Goal: Task Accomplishment & Management: Use online tool/utility

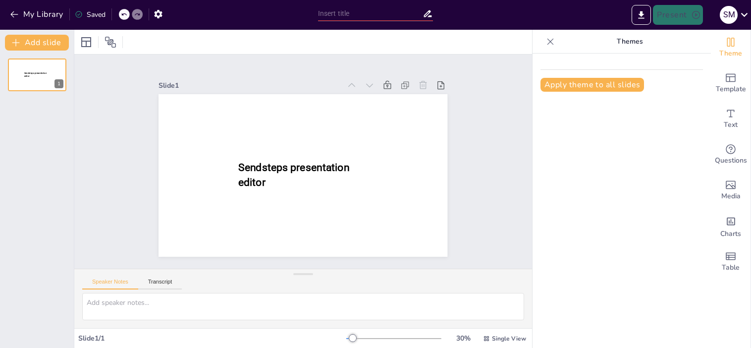
type input "Evaluating the Impact of Procedural Innovations on Healthcare Delivery: A Roadm…"
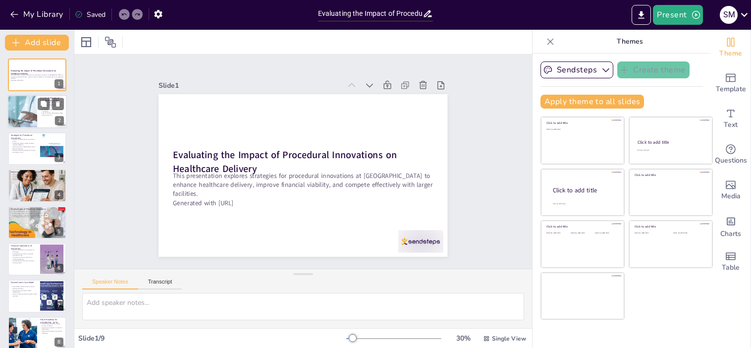
click at [16, 107] on div at bounding box center [22, 112] width 80 height 34
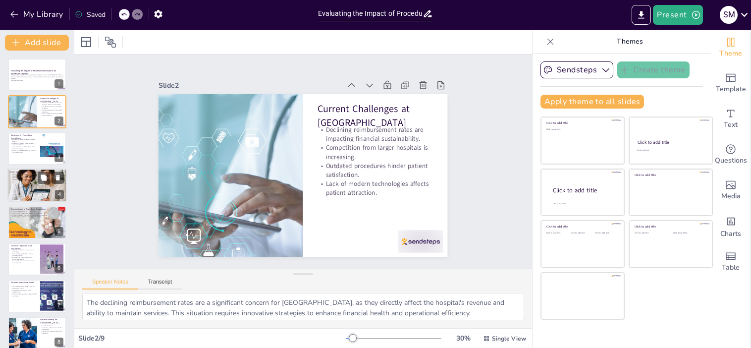
click at [23, 182] on div at bounding box center [36, 185] width 59 height 40
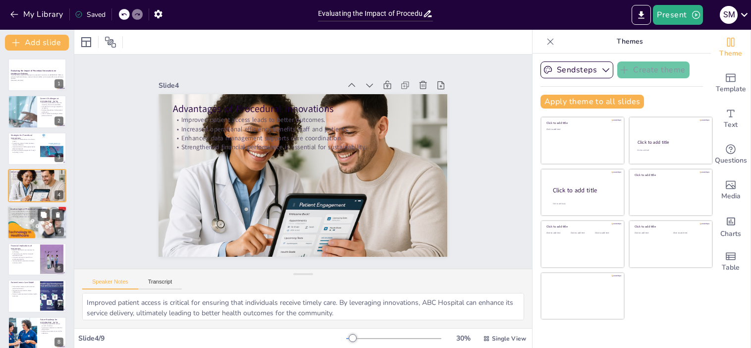
click at [24, 219] on div at bounding box center [37, 223] width 62 height 34
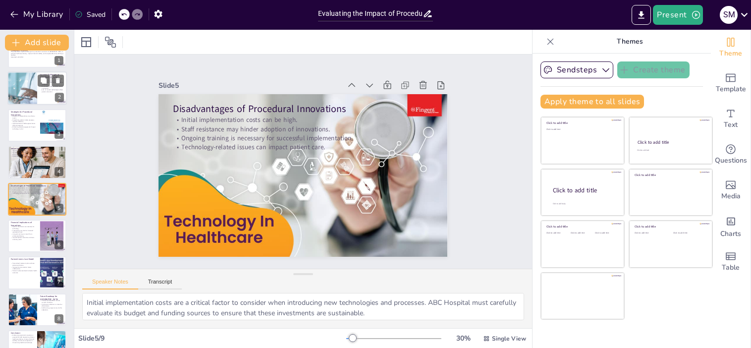
click at [24, 90] on div at bounding box center [22, 89] width 80 height 34
type textarea "The declining reimbursement rates are a significant concern for ABC Hospital, a…"
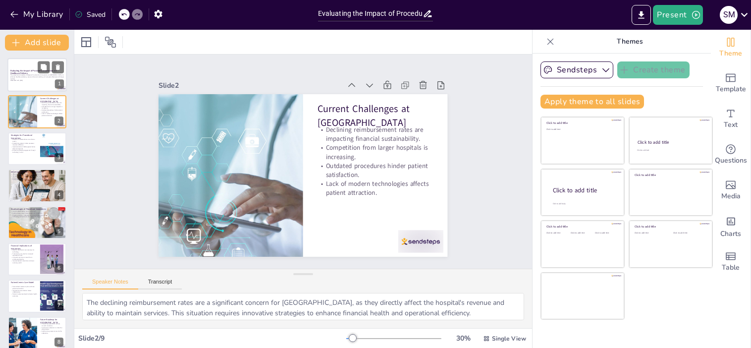
click at [24, 76] on p "This presentation explores strategies for procedural innovations at ABC Hospita…" at bounding box center [36, 76] width 53 height 5
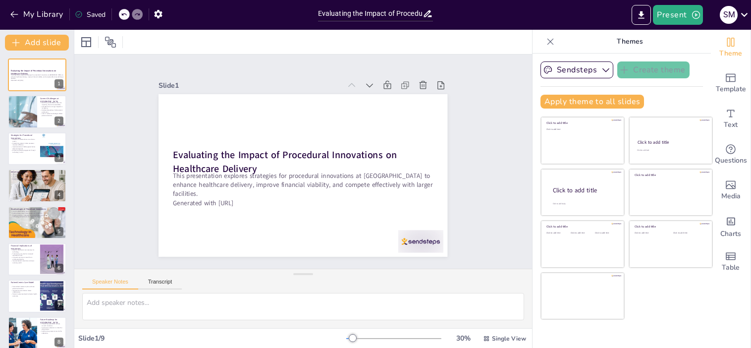
click at [116, 274] on div "Speaker Notes Transcript" at bounding box center [303, 281] width 458 height 24
click at [111, 284] on button "Speaker Notes" at bounding box center [110, 283] width 56 height 11
click at [30, 115] on div at bounding box center [22, 112] width 80 height 34
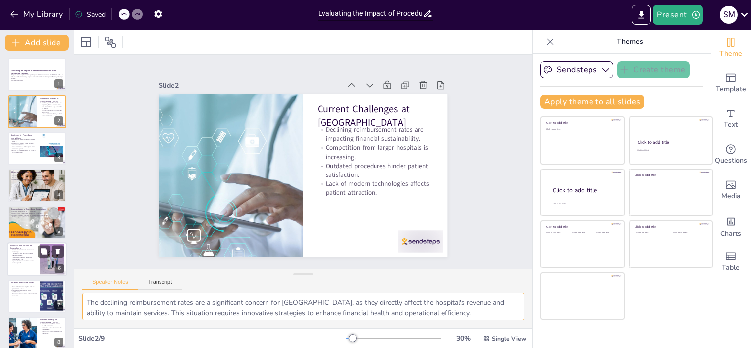
drag, startPoint x: 388, startPoint y: 313, endPoint x: 50, endPoint y: 259, distance: 342.6
click at [50, 259] on div "Document fonts Akatab Recently used Akatab Popular fonts Lato Montserrat Open S…" at bounding box center [375, 189] width 751 height 318
click at [21, 151] on p "Enhancing patient engagement through technology is vital." at bounding box center [23, 151] width 27 height 3
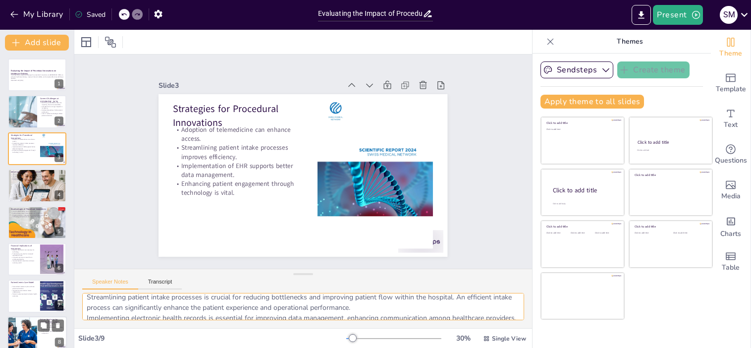
scroll to position [64, 0]
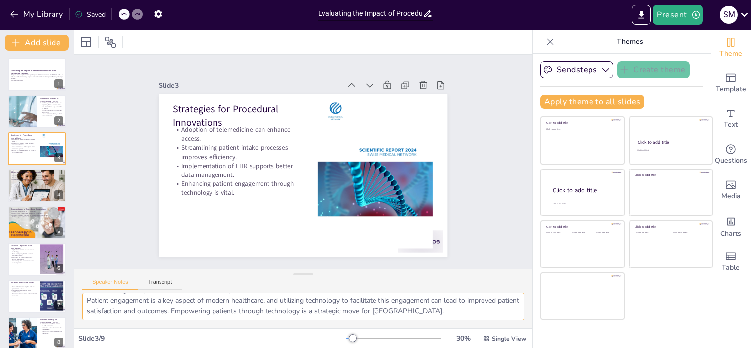
drag, startPoint x: 414, startPoint y: 314, endPoint x: 331, endPoint y: 306, distance: 83.6
click at [18, 319] on div "Document fonts Akatab Recently used Akatab Popular fonts Lato Montserrat Open S…" at bounding box center [375, 189] width 751 height 318
drag, startPoint x: 446, startPoint y: 313, endPoint x: 6, endPoint y: 274, distance: 441.0
click at [6, 274] on div "Document fonts Akatab Recently used Akatab Popular fonts Lato Montserrat Open S…" at bounding box center [375, 189] width 751 height 318
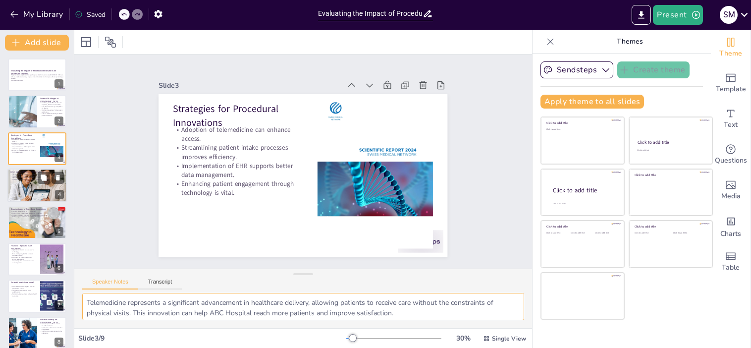
click at [22, 186] on div at bounding box center [36, 185] width 59 height 40
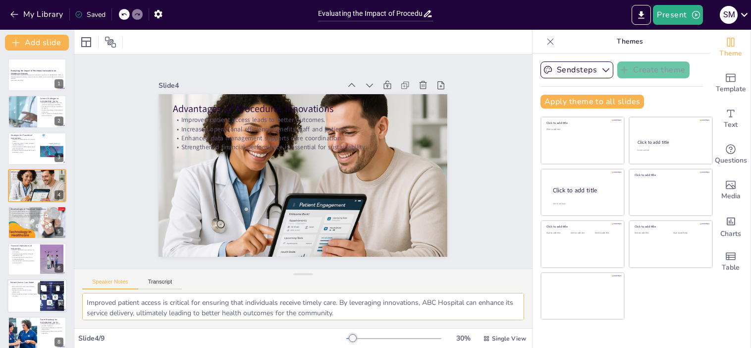
drag, startPoint x: 492, startPoint y: 313, endPoint x: 30, endPoint y: 282, distance: 463.7
click at [30, 282] on div "Document fonts Akatab Recently used Akatab Popular fonts Lato Montserrat Open S…" at bounding box center [375, 189] width 751 height 318
click at [19, 223] on div at bounding box center [37, 223] width 62 height 34
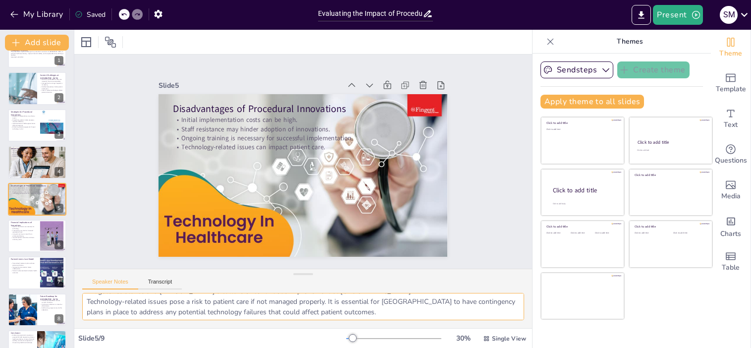
scroll to position [64, 0]
drag, startPoint x: 377, startPoint y: 319, endPoint x: 271, endPoint y: 313, distance: 105.7
click at [271, 313] on textarea "Initial implementation costs are a critical factor to consider when introducing…" at bounding box center [303, 306] width 442 height 27
click at [390, 310] on textarea "Initial implementation costs are a critical factor to consider when introducing…" at bounding box center [303, 306] width 442 height 27
drag, startPoint x: 87, startPoint y: 304, endPoint x: 519, endPoint y: 332, distance: 432.8
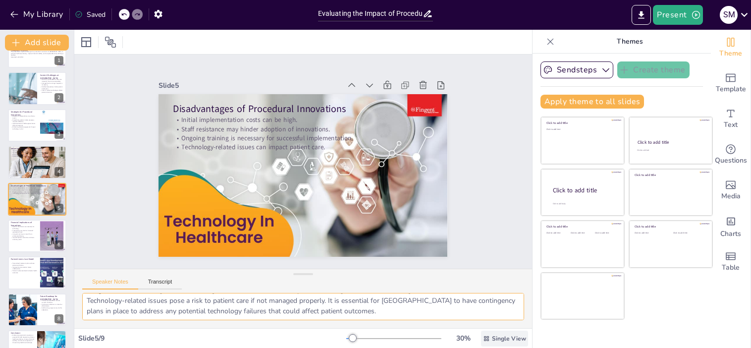
click at [538, 347] on html "My Library Saved Evaluating the Impact of Procedural Innovations on Healthcare …" at bounding box center [375, 174] width 751 height 348
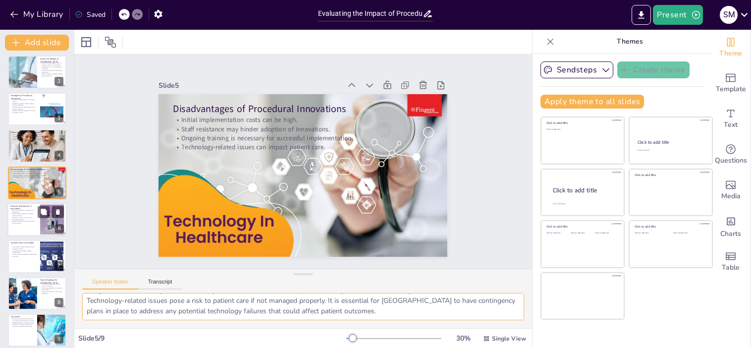
scroll to position [46, 0]
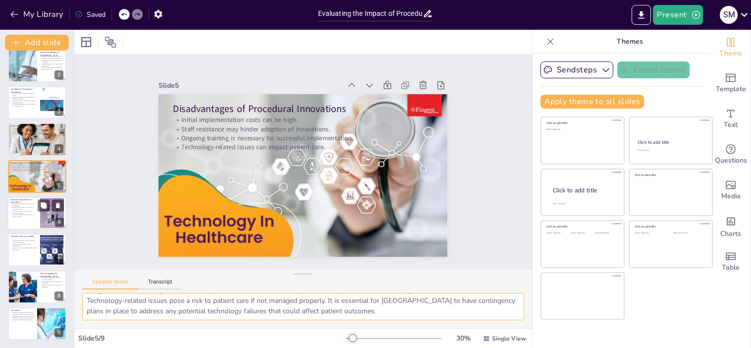
click at [14, 210] on p "Long-term savings can result from enhanced efficiency." at bounding box center [23, 211] width 27 height 3
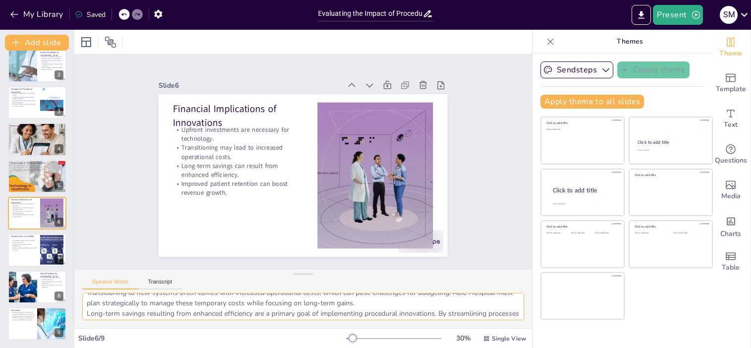
scroll to position [64, 0]
drag, startPoint x: 93, startPoint y: 297, endPoint x: 412, endPoint y: 312, distance: 318.8
click at [560, 341] on div "Document fonts Akatab Recently used Akatab Popular fonts Lato Montserrat Open S…" at bounding box center [375, 189] width 751 height 318
click at [23, 253] on div at bounding box center [36, 250] width 59 height 34
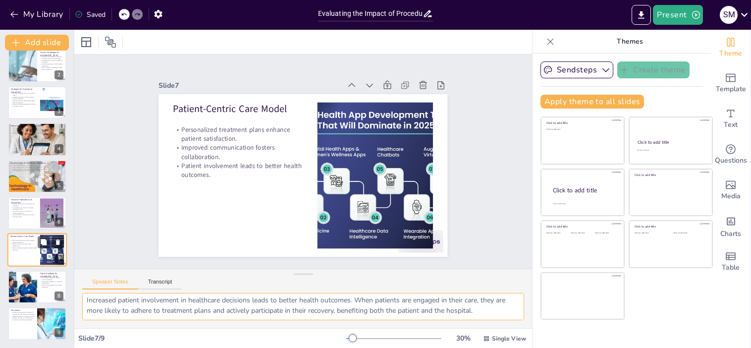
scroll to position [44, 0]
click at [22, 253] on div at bounding box center [36, 250] width 59 height 34
click at [21, 214] on p "Improved patient retention can boost revenue growth." at bounding box center [23, 215] width 27 height 3
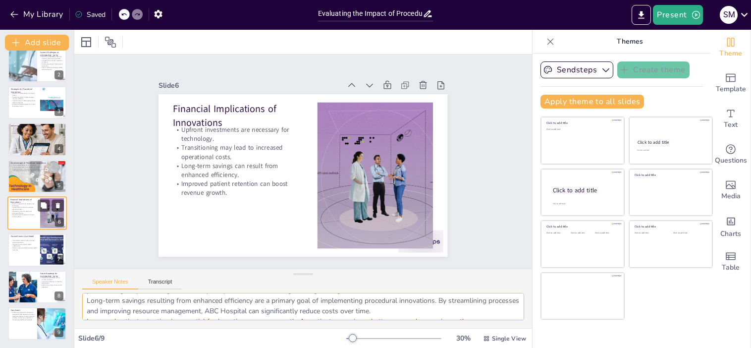
scroll to position [64, 0]
click at [30, 250] on div at bounding box center [36, 250] width 59 height 34
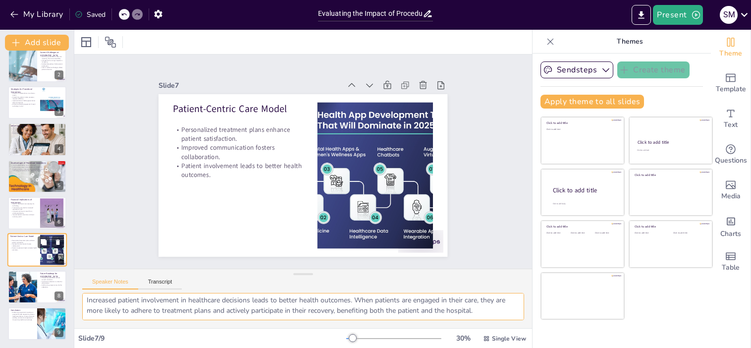
scroll to position [44, 0]
drag, startPoint x: 117, startPoint y: 308, endPoint x: 109, endPoint y: 306, distance: 7.7
click at [117, 307] on textarea "Personalized treatment plans are essential for enhancing patient satisfaction. …" at bounding box center [303, 306] width 442 height 27
click at [247, 308] on textarea "Personalized treatment plans are essential for enhancing patient satisfaction. …" at bounding box center [303, 306] width 442 height 27
drag, startPoint x: 87, startPoint y: 298, endPoint x: 524, endPoint y: 361, distance: 440.9
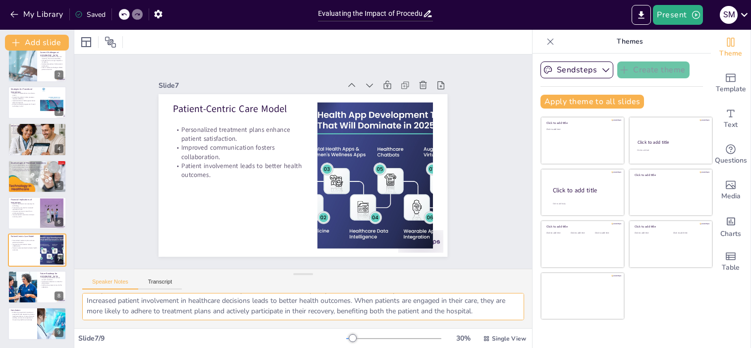
click at [524, 347] on html "My Library Saved Evaluating the Impact of Procedural Innovations on Healthcare …" at bounding box center [375, 174] width 751 height 348
click at [491, 312] on textarea "Personalized treatment plans are essential for enhancing patient satisfaction. …" at bounding box center [303, 306] width 442 height 27
drag, startPoint x: 85, startPoint y: 296, endPoint x: 560, endPoint y: 369, distance: 480.1
click at [560, 347] on html "My Library Saved Evaluating the Impact of Procedural Innovations on Healthcare …" at bounding box center [375, 174] width 751 height 348
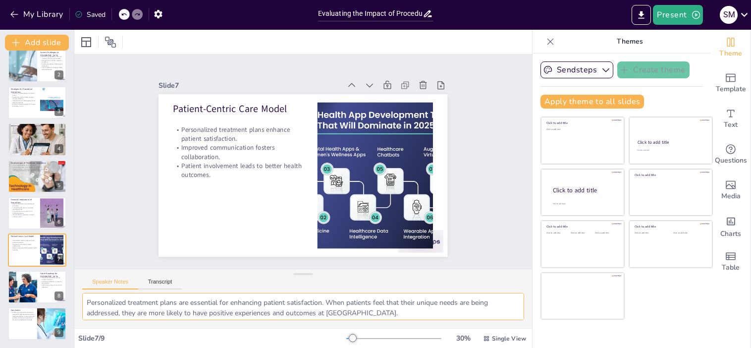
click at [87, 300] on textarea "Personalized treatment plans are essential for enhancing patient satisfaction. …" at bounding box center [303, 306] width 442 height 27
drag, startPoint x: 87, startPoint y: 300, endPoint x: 547, endPoint y: 347, distance: 463.0
click at [550, 347] on html "My Library Saved Evaluating the Impact of Procedural Innovations on Healthcare …" at bounding box center [375, 174] width 751 height 348
click at [18, 280] on div at bounding box center [22, 287] width 51 height 34
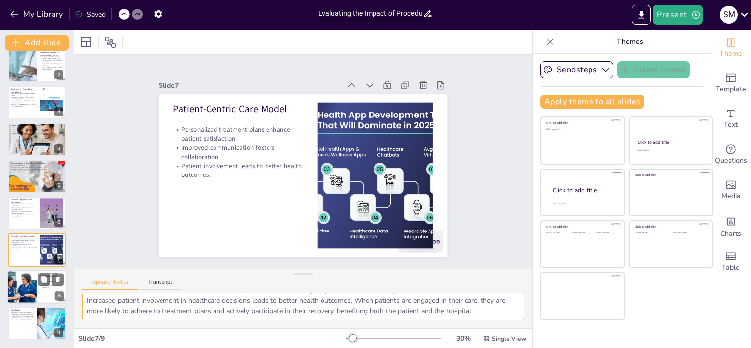
type textarea "Phased implementation is a strategic approach that allows ABC Hospital to manag…"
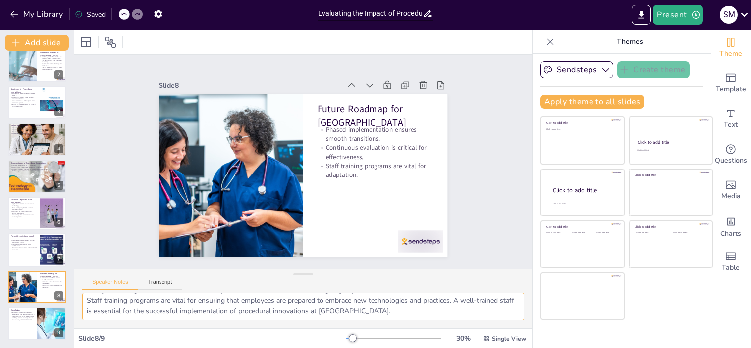
click at [84, 296] on textarea "Phased implementation is a strategic approach that allows ABC Hospital to manag…" at bounding box center [303, 306] width 442 height 27
drag, startPoint x: 92, startPoint y: 300, endPoint x: 707, endPoint y: 300, distance: 615.2
click at [710, 301] on div "Document fonts Akatab Recently used Akatab Popular fonts Lato Montserrat Open S…" at bounding box center [375, 189] width 751 height 318
click at [384, 306] on textarea "Phased implementation is a strategic approach that allows ABC Hospital to manag…" at bounding box center [303, 306] width 442 height 27
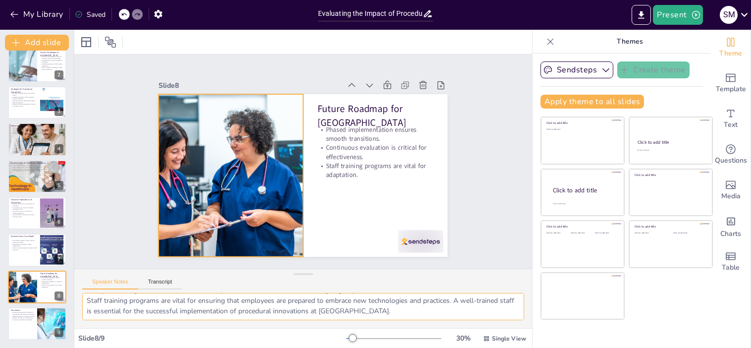
scroll to position [0, 0]
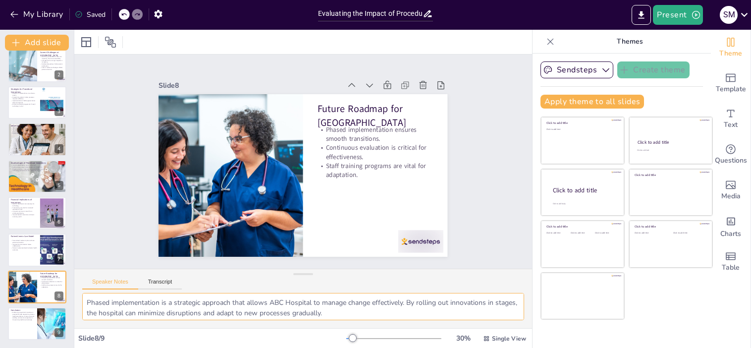
drag, startPoint x: 385, startPoint y: 311, endPoint x: -1, endPoint y: 257, distance: 390.1
click at [0, 257] on html "My Library Saved Evaluating the Impact of Procedural Innovations on Healthcare …" at bounding box center [375, 174] width 751 height 348
click at [17, 317] on p "Embracing procedural innovations is essential for ABC Hospital to enhance healt…" at bounding box center [22, 315] width 24 height 9
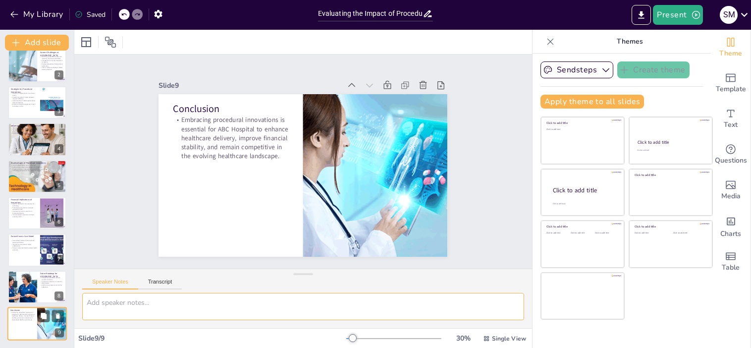
scroll to position [46, 0]
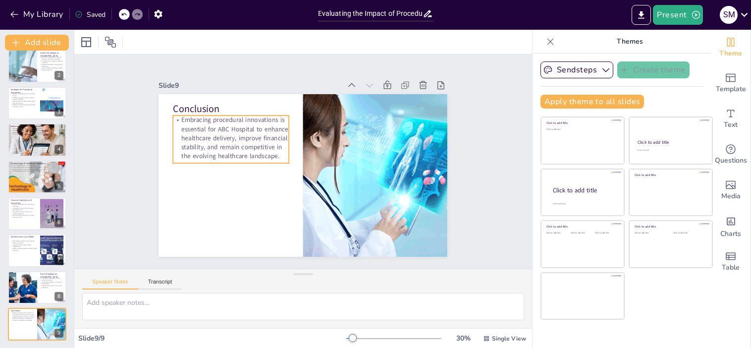
click at [176, 119] on p "Embracing procedural innovations is essential for ABC Hospital to enhance healt…" at bounding box center [230, 137] width 115 height 45
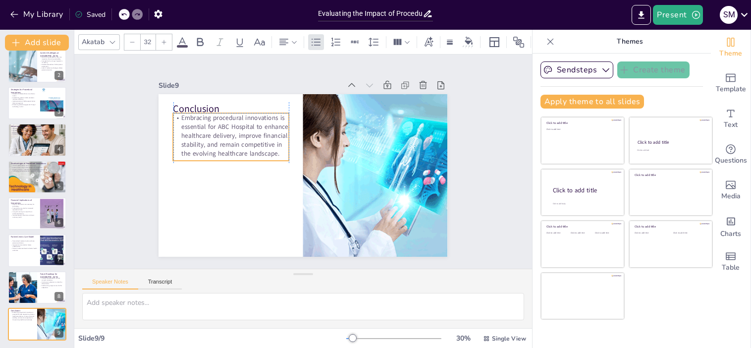
click at [268, 151] on p "Embracing procedural innovations is essential for ABC Hospital to enhance healt…" at bounding box center [230, 135] width 115 height 45
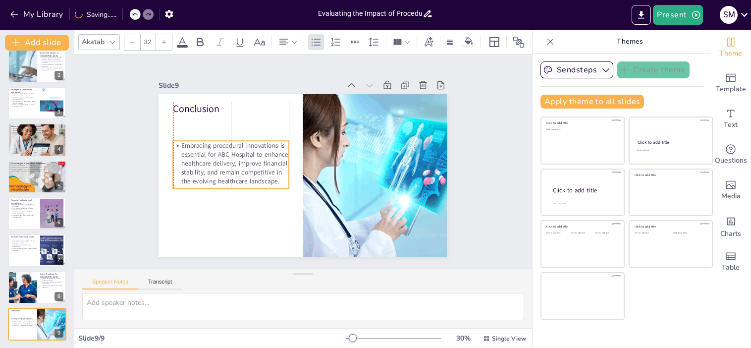
drag, startPoint x: 273, startPoint y: 151, endPoint x: 260, endPoint y: 179, distance: 31.2
click at [271, 179] on p "Embracing procedural innovations is essential for ABC Hospital to enhance healt…" at bounding box center [230, 163] width 115 height 45
drag, startPoint x: 169, startPoint y: 140, endPoint x: 153, endPoint y: 224, distance: 86.4
click at [151, 225] on div "Slide 1 Evaluating the Impact of Procedural Innovations on Healthcare Delivery …" at bounding box center [303, 161] width 344 height 190
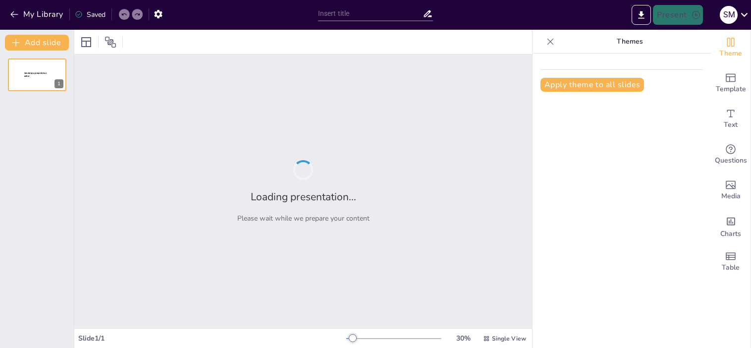
type input "Hypothesis Development: Linking Patient Perspectives to Quality Improvement in …"
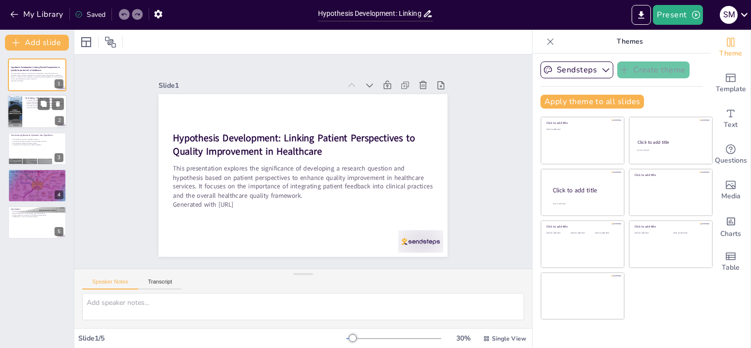
click at [37, 106] on p "The research question guides data collection methods." at bounding box center [44, 106] width 39 height 2
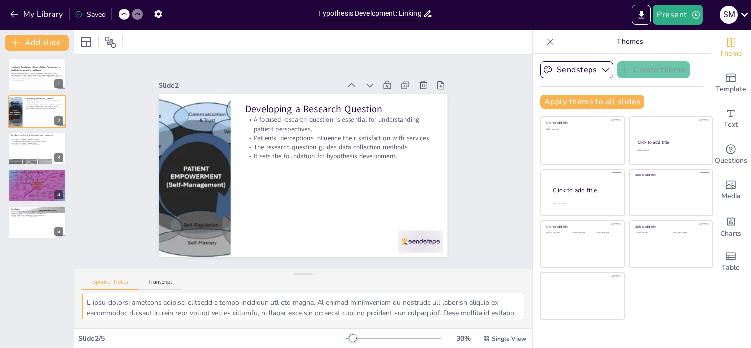
click at [322, 299] on textarea at bounding box center [303, 306] width 442 height 27
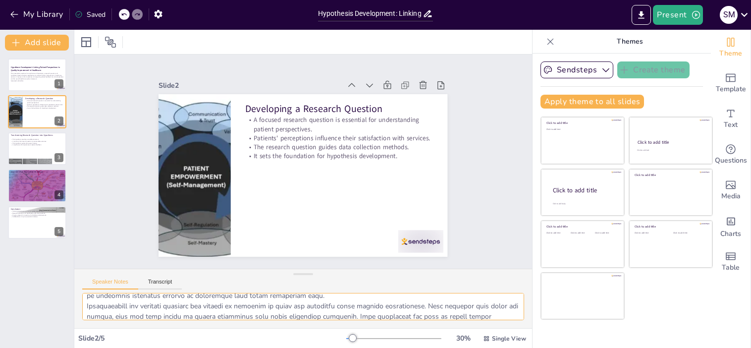
scroll to position [96, 0]
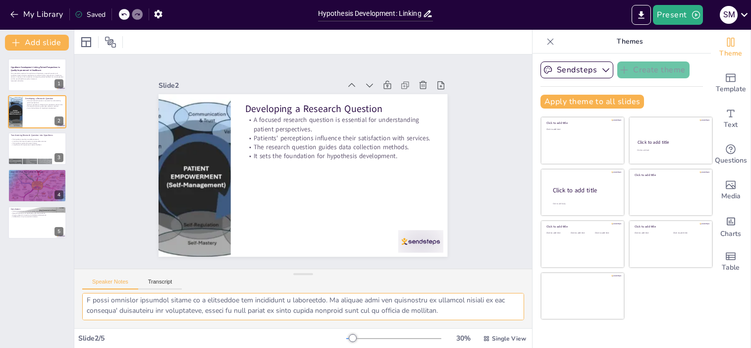
drag, startPoint x: 89, startPoint y: 300, endPoint x: 472, endPoint y: 323, distance: 383.6
click at [484, 328] on div "Slide 1 Hypothesis Development: Linking Patient Perspectives to Quality Improve…" at bounding box center [303, 189] width 458 height 318
click at [20, 140] on p "It connects the research question to measurable outcomes." at bounding box center [36, 141] width 53 height 2
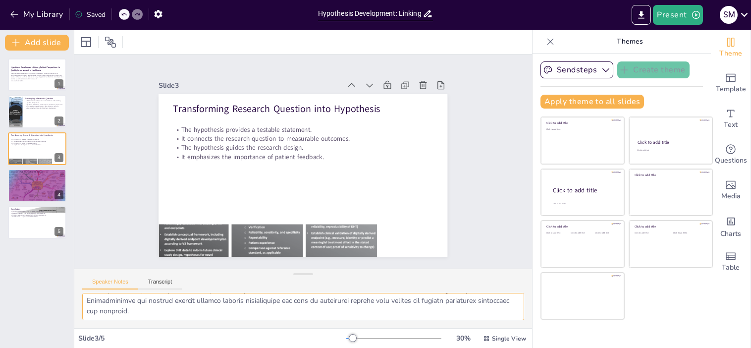
click at [198, 305] on textarea at bounding box center [303, 306] width 442 height 27
drag, startPoint x: 84, startPoint y: 299, endPoint x: 464, endPoint y: 331, distance: 380.8
click at [544, 347] on html "My Library Saved Hypothesis Development: Linking Patient Perspectives to Qualit…" at bounding box center [375, 174] width 751 height 348
click at [29, 183] on div at bounding box center [36, 185] width 59 height 42
type textarea "Evidence-based practice is essential in healthcare, as it ensures that clinical…"
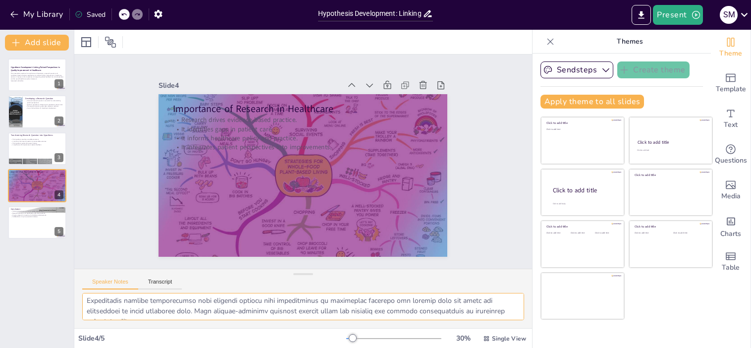
click at [111, 312] on textarea at bounding box center [303, 306] width 442 height 27
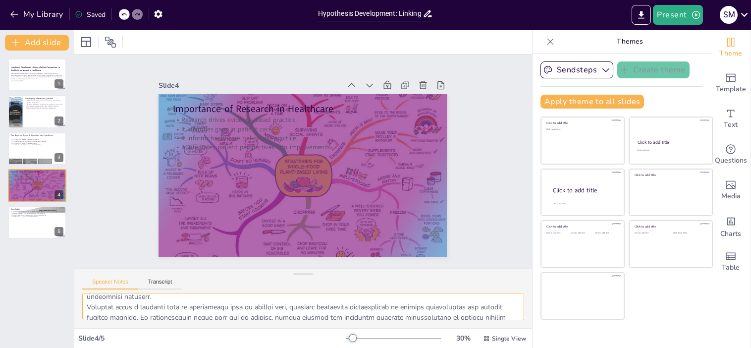
scroll to position [106, 0]
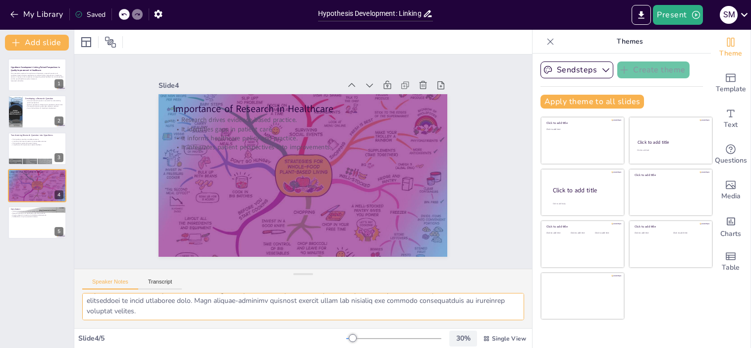
drag, startPoint x: 87, startPoint y: 298, endPoint x: 466, endPoint y: 332, distance: 380.0
click at [474, 336] on div "Slide 1 Hypothesis Development: Linking Patient Perspectives to Quality Improve…" at bounding box center [303, 189] width 458 height 318
click at [35, 15] on button "My Library" at bounding box center [37, 14] width 60 height 16
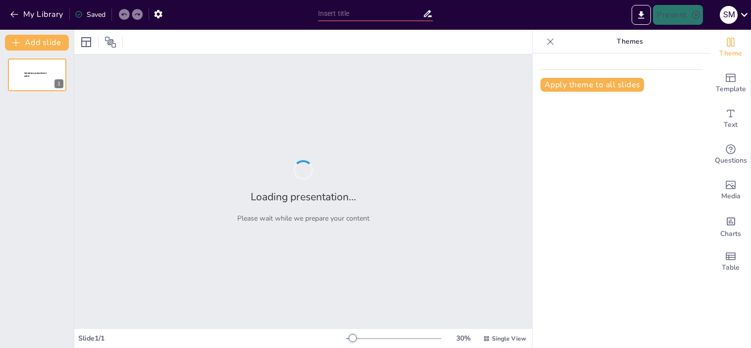
type input "Implementing Evidence-Based Practices: A Manager's Guide to Health Care Researc…"
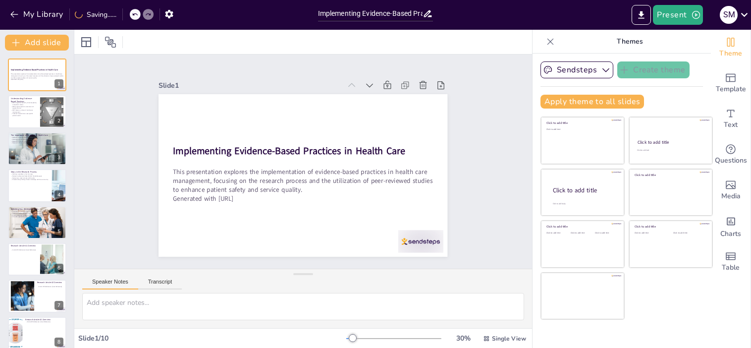
click at [109, 281] on button "Speaker Notes" at bounding box center [110, 283] width 56 height 11
click at [16, 113] on p "Tailored interventions meet specific patient needs." at bounding box center [23, 113] width 27 height 3
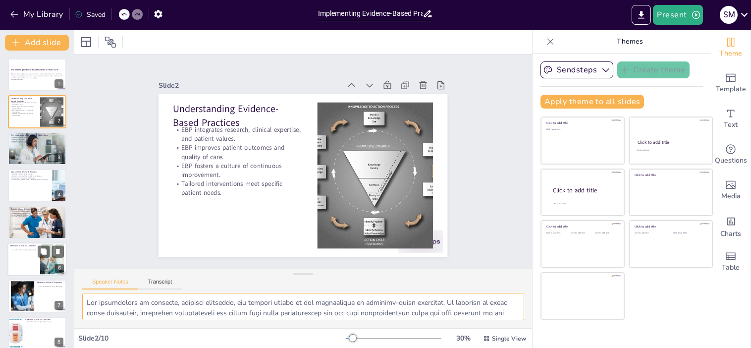
drag, startPoint x: 129, startPoint y: 312, endPoint x: 36, endPoint y: 257, distance: 108.1
click at [36, 257] on div "Document fonts Akatab Recently used Mulish Popular fonts Lato Montserrat Open S…" at bounding box center [375, 189] width 751 height 318
drag, startPoint x: 126, startPoint y: 302, endPoint x: 160, endPoint y: 310, distance: 34.6
click at [160, 310] on textarea at bounding box center [303, 306] width 442 height 27
click at [26, 142] on p "Research influences broader health outcomes." at bounding box center [36, 143] width 53 height 2
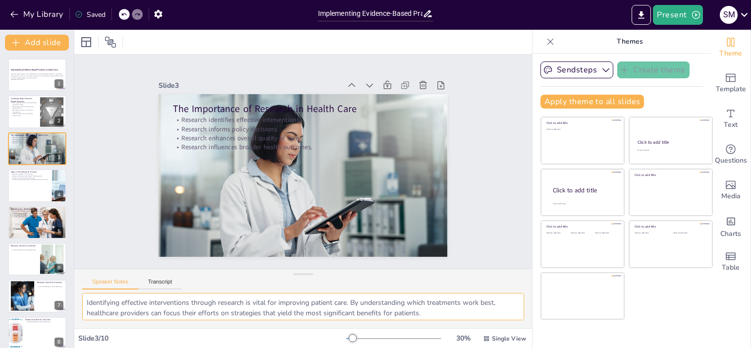
click at [98, 308] on textarea "Identifying effective interventions through research is vital for improving pat…" at bounding box center [303, 306] width 442 height 27
drag, startPoint x: 87, startPoint y: 301, endPoint x: 288, endPoint y: 321, distance: 201.6
click at [288, 321] on div "Identifying effective interventions through research is vital for improving pat…" at bounding box center [303, 310] width 458 height 35
drag, startPoint x: 85, startPoint y: 295, endPoint x: 466, endPoint y: 324, distance: 381.5
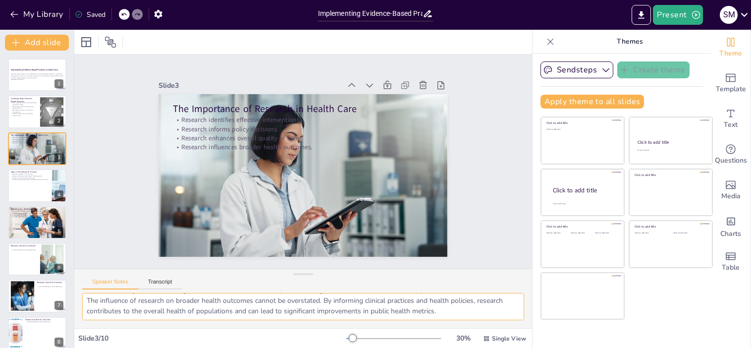
click at [537, 336] on div "Document fonts Akatab Recently used Mulish Popular fonts Lato Montserrat Open S…" at bounding box center [375, 189] width 751 height 318
click at [22, 193] on div at bounding box center [36, 185] width 59 height 34
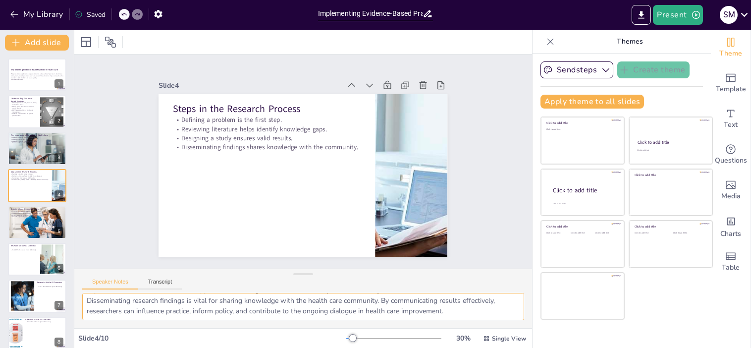
click at [121, 306] on textarea "Defining a problem is the foundational step in the research process. It establi…" at bounding box center [303, 306] width 442 height 27
click at [121, 304] on textarea "Defining a problem is the foundational step in the research process. It establi…" at bounding box center [303, 306] width 442 height 27
click at [121, 303] on textarea "Defining a problem is the foundational step in the research process. It establi…" at bounding box center [303, 306] width 442 height 27
drag, startPoint x: 87, startPoint y: 300, endPoint x: 546, endPoint y: 329, distance: 460.6
click at [562, 337] on div "Document fonts Akatab Recently used Mulish Popular fonts Lato Montserrat Open S…" at bounding box center [375, 189] width 751 height 318
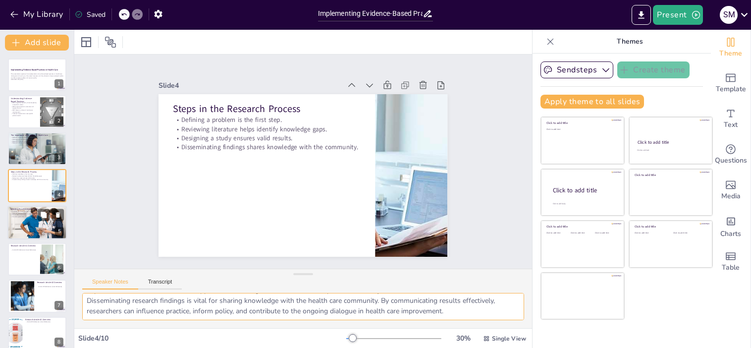
click at [31, 226] on div at bounding box center [36, 223] width 59 height 40
type textarea "Prioritizing U.S.-based articles from 2014 to the present is essential for ensu…"
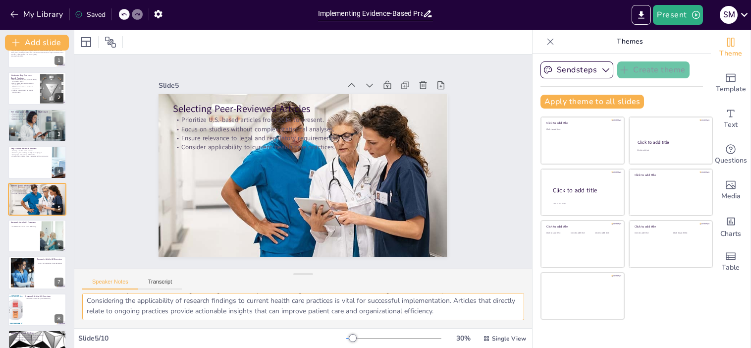
click at [135, 306] on textarea "Prioritizing U.S.-based articles from 2014 to the present is essential for ensu…" at bounding box center [303, 306] width 442 height 27
click at [89, 304] on textarea "Prioritizing U.S.-based articles from 2014 to the present is essential for ensu…" at bounding box center [303, 306] width 442 height 27
click at [85, 303] on textarea "Prioritizing U.S.-based articles from 2014 to the present is essential for ensu…" at bounding box center [303, 306] width 442 height 27
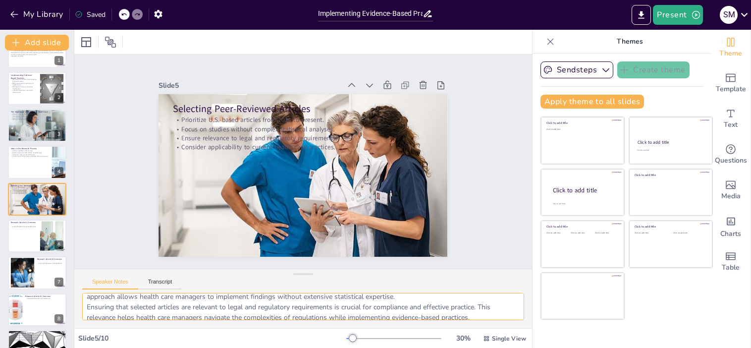
scroll to position [64, 0]
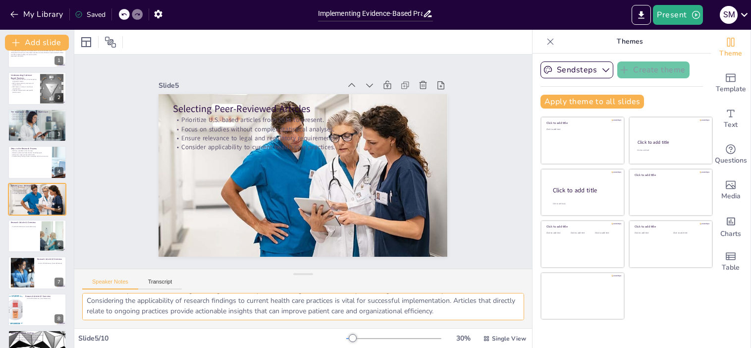
drag, startPoint x: 86, startPoint y: 300, endPoint x: 535, endPoint y: 340, distance: 451.0
click at [537, 341] on div "Document fonts Akatab Recently used Mulish Popular fonts Lato Montserrat Open S…" at bounding box center [375, 189] width 751 height 318
click at [22, 238] on div at bounding box center [36, 236] width 59 height 34
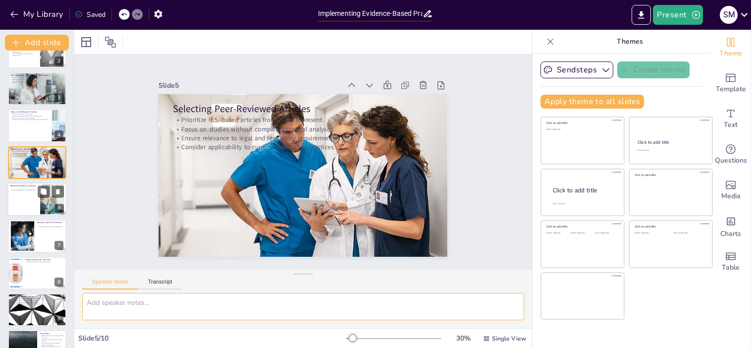
scroll to position [0, 0]
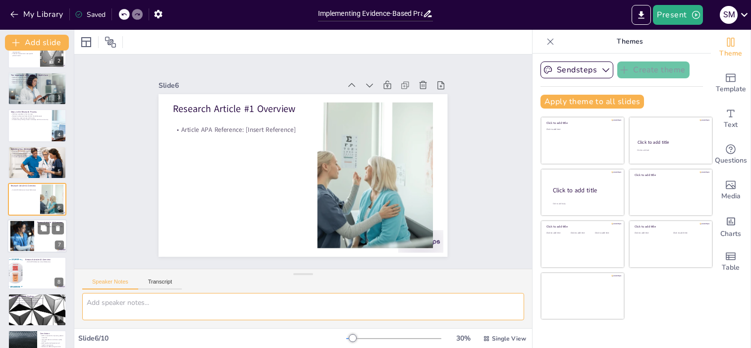
click at [22, 244] on div at bounding box center [22, 236] width 45 height 30
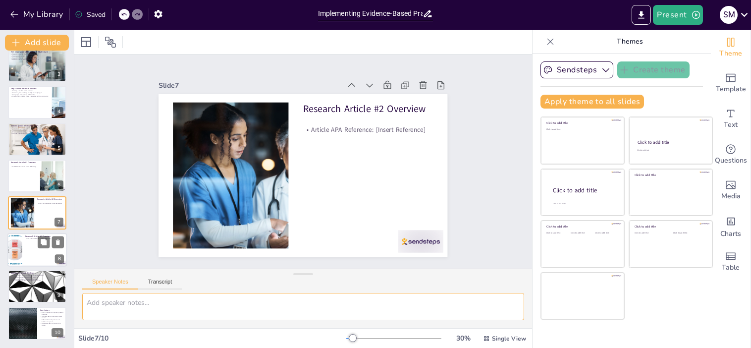
click at [26, 254] on div at bounding box center [36, 250] width 59 height 34
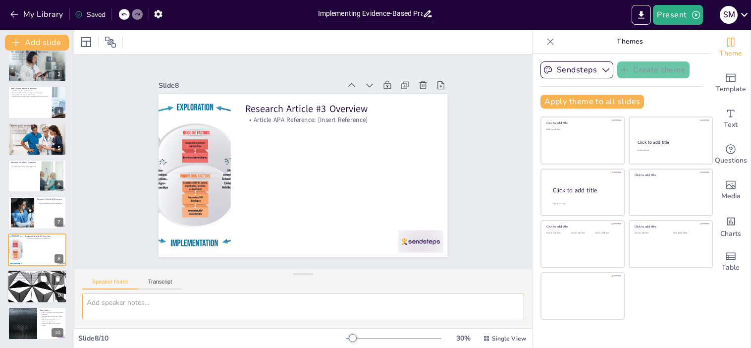
click at [31, 289] on div at bounding box center [36, 286] width 59 height 34
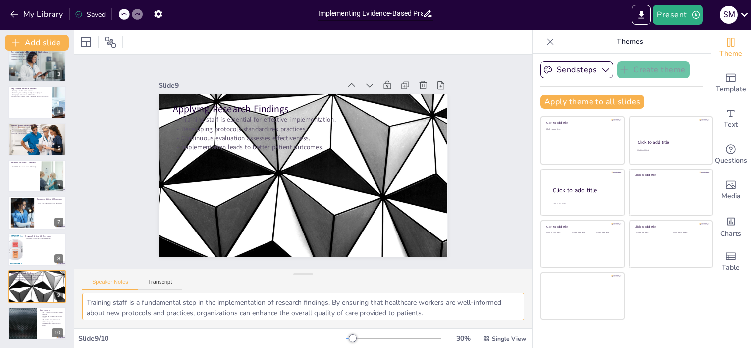
click at [88, 302] on textarea "Training staff is a fundamental step in the implementation of research findings…" at bounding box center [303, 306] width 442 height 27
drag, startPoint x: 89, startPoint y: 302, endPoint x: 579, endPoint y: 361, distance: 493.4
click at [579, 347] on html "My Library Saved Implementing Evidence-Based Practices: A Manager's Guide to He…" at bounding box center [375, 174] width 751 height 348
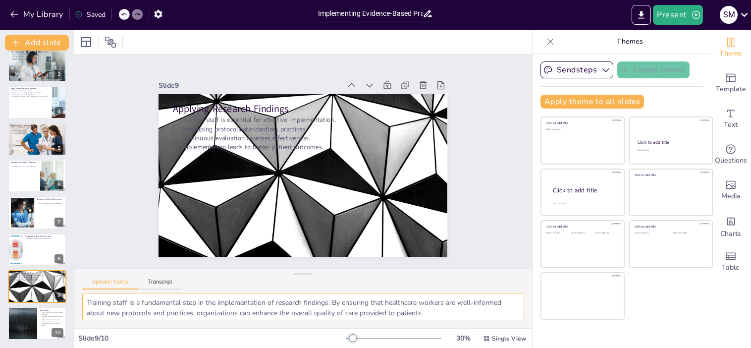
click at [86, 302] on textarea "Training staff is a fundamental step in the implementation of research findings…" at bounding box center [303, 306] width 442 height 27
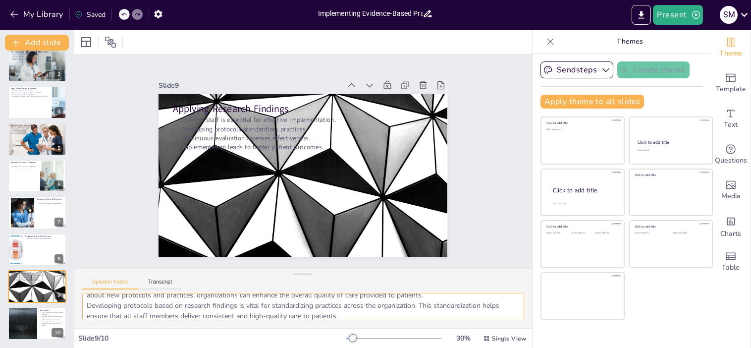
scroll to position [75, 0]
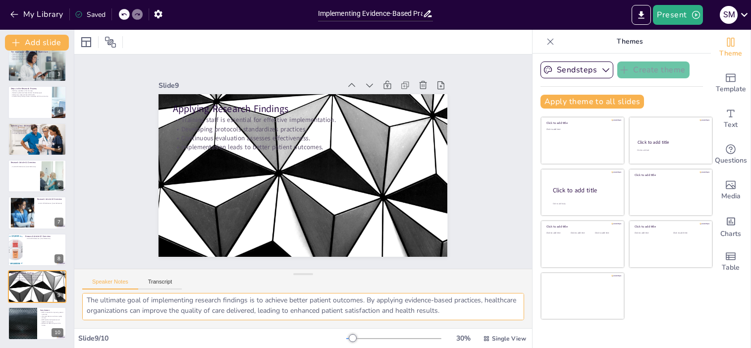
drag, startPoint x: 86, startPoint y: 302, endPoint x: 439, endPoint y: 306, distance: 353.2
click at [582, 327] on div "Document fonts Akatab Recently used Mulish Popular fonts Lato Montserrat Open S…" at bounding box center [375, 189] width 751 height 318
click at [26, 324] on div at bounding box center [22, 324] width 59 height 34
type textarea "The integration of evidence-based practices is vital for improving patient outc…"
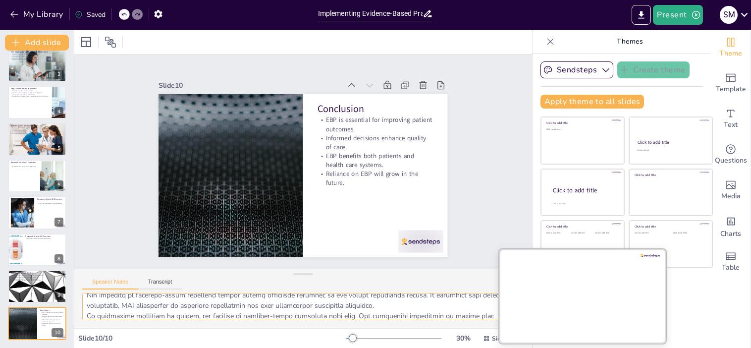
scroll to position [85, 0]
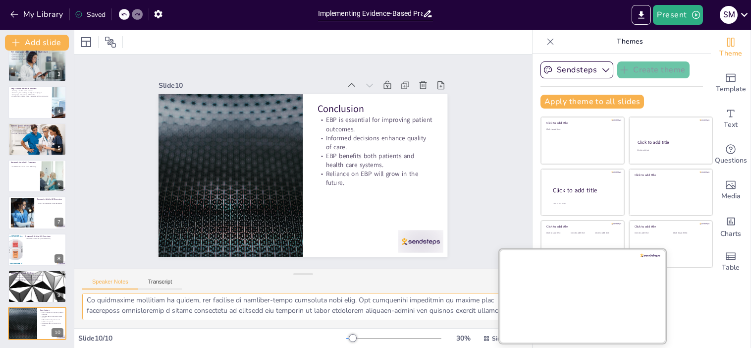
drag, startPoint x: 115, startPoint y: 302, endPoint x: 607, endPoint y: 323, distance: 492.8
click at [647, 337] on div "Document fonts Akatab Recently used Mulish Popular fonts Lato Montserrat Open S…" at bounding box center [375, 189] width 751 height 318
